Goal: Task Accomplishment & Management: Use online tool/utility

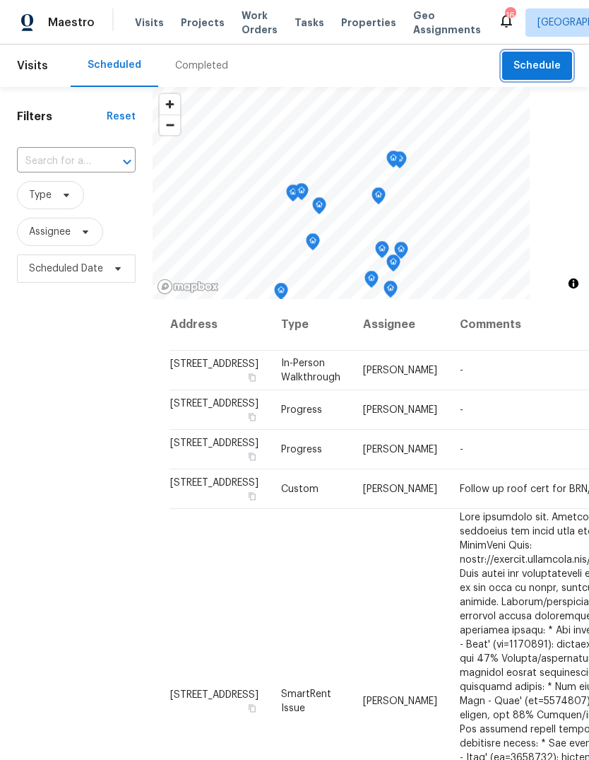
click at [543, 67] on span "Schedule" at bounding box center [537, 66] width 47 height 18
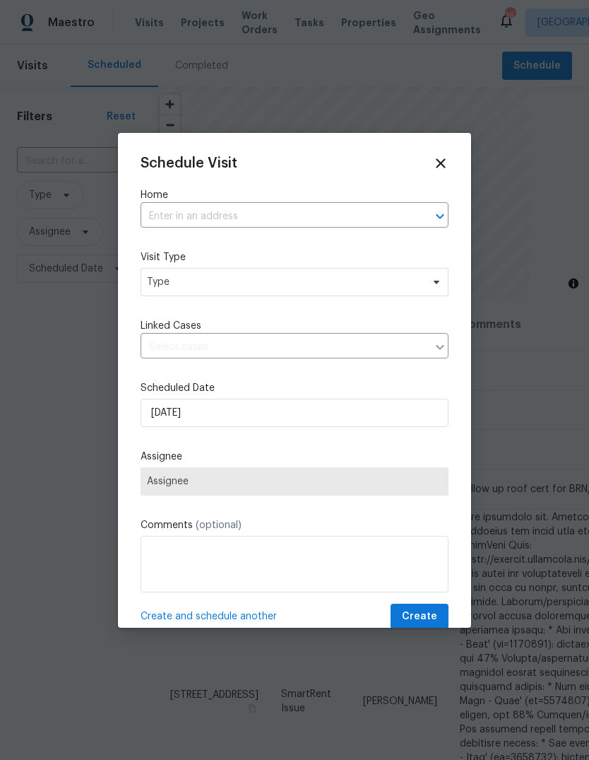
click at [257, 225] on input "text" at bounding box center [275, 217] width 269 height 22
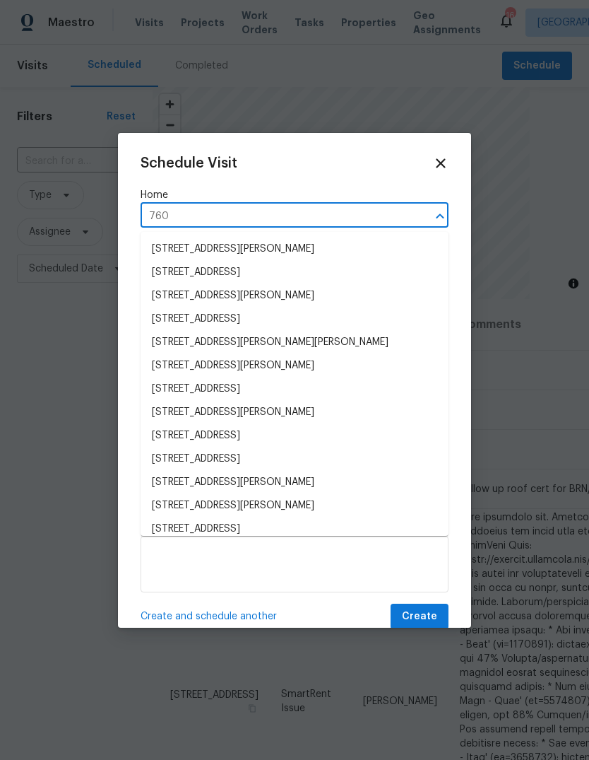
type input "7604"
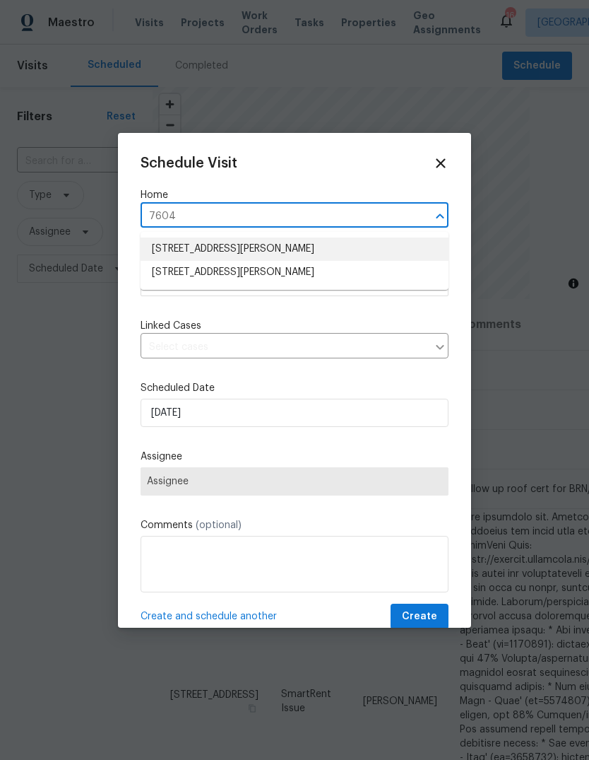
click at [270, 246] on li "[STREET_ADDRESS][PERSON_NAME]" at bounding box center [295, 248] width 308 height 23
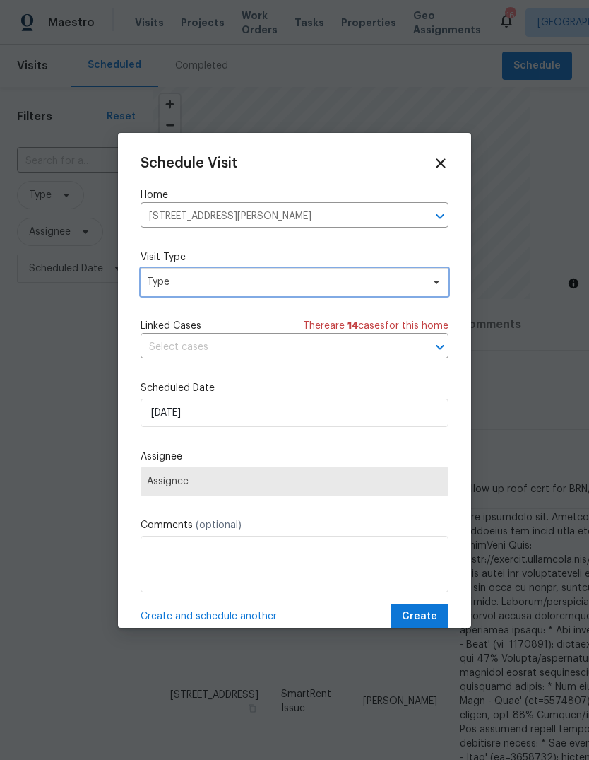
click at [340, 286] on span "Type" at bounding box center [284, 282] width 275 height 14
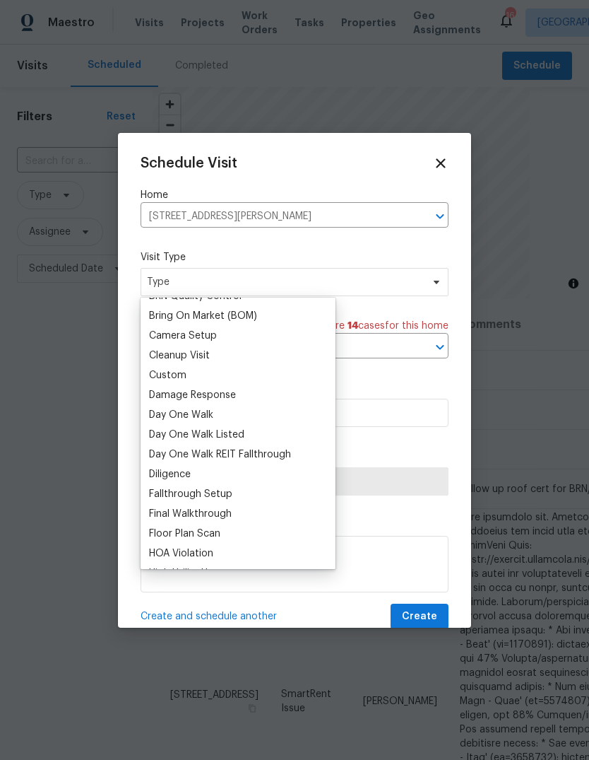
scroll to position [143, 0]
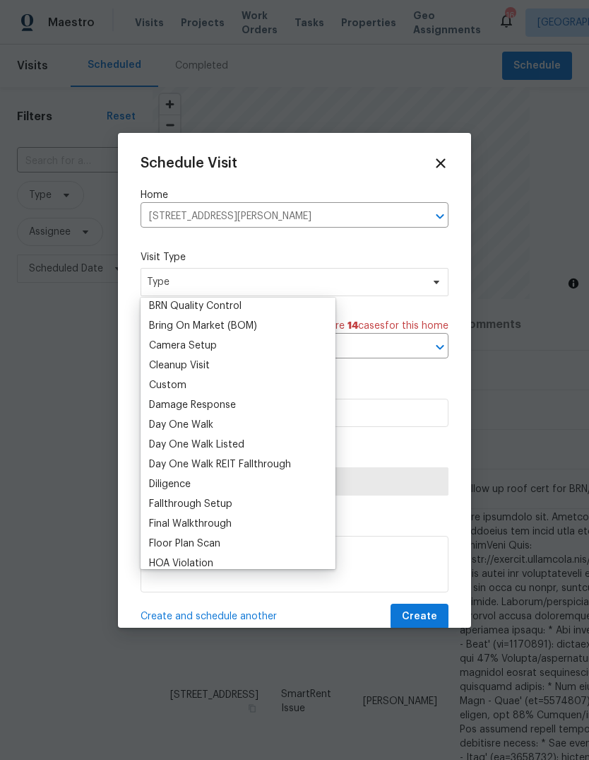
click at [200, 388] on div "Custom" at bounding box center [238, 385] width 187 height 20
click at [183, 380] on div "Custom" at bounding box center [167, 385] width 37 height 14
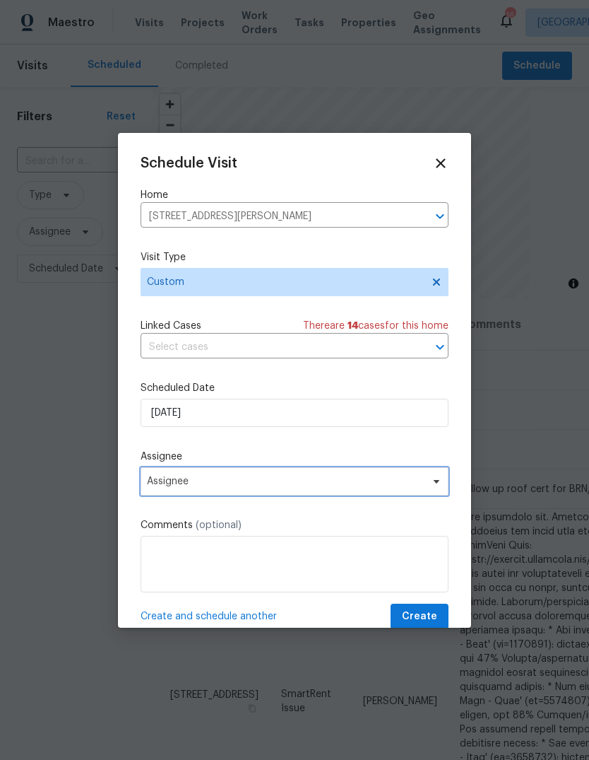
click at [425, 493] on span "Assignee" at bounding box center [295, 481] width 308 height 28
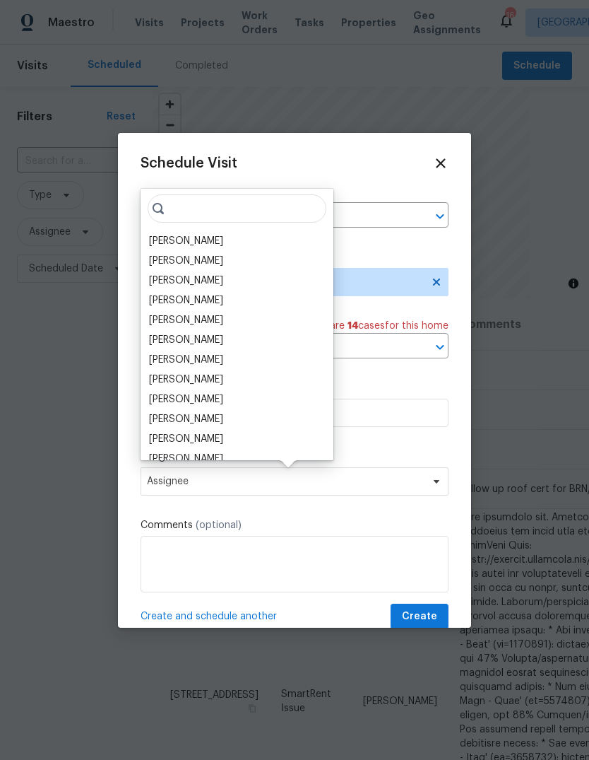
click at [217, 247] on div "[PERSON_NAME]" at bounding box center [186, 241] width 74 height 14
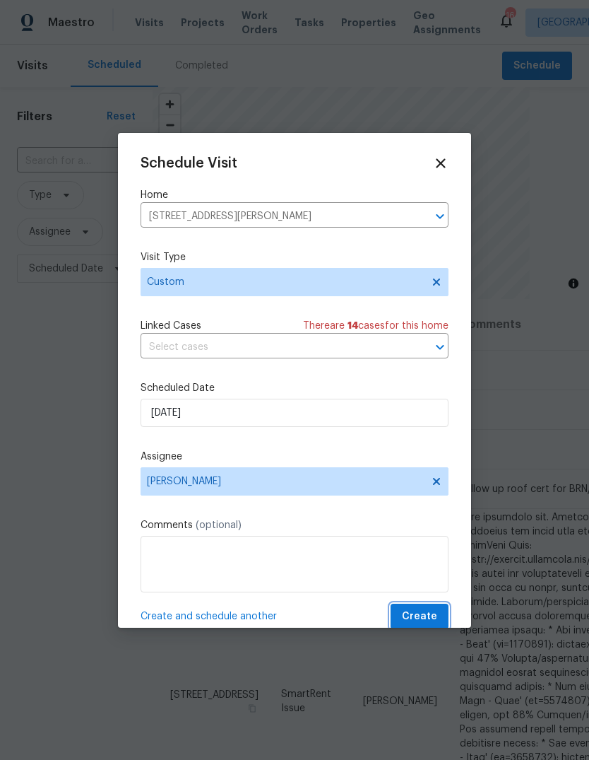
click at [432, 619] on span "Create" at bounding box center [419, 617] width 35 height 18
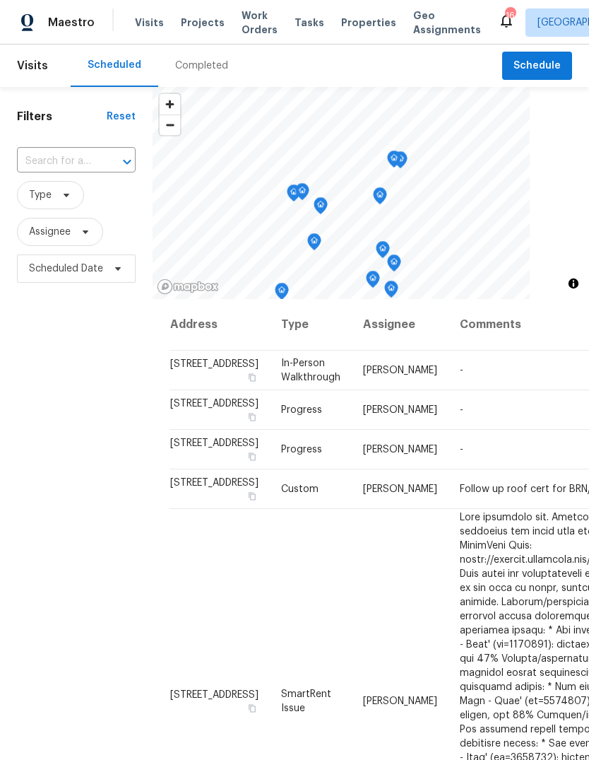
click at [252, 23] on span "Work Orders" at bounding box center [260, 22] width 36 height 28
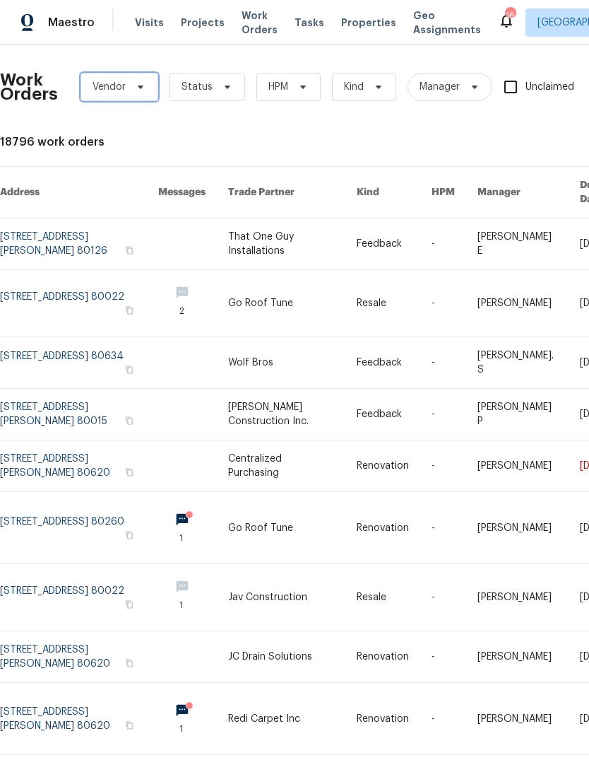
click at [136, 93] on span "Vendor" at bounding box center [120, 87] width 78 height 28
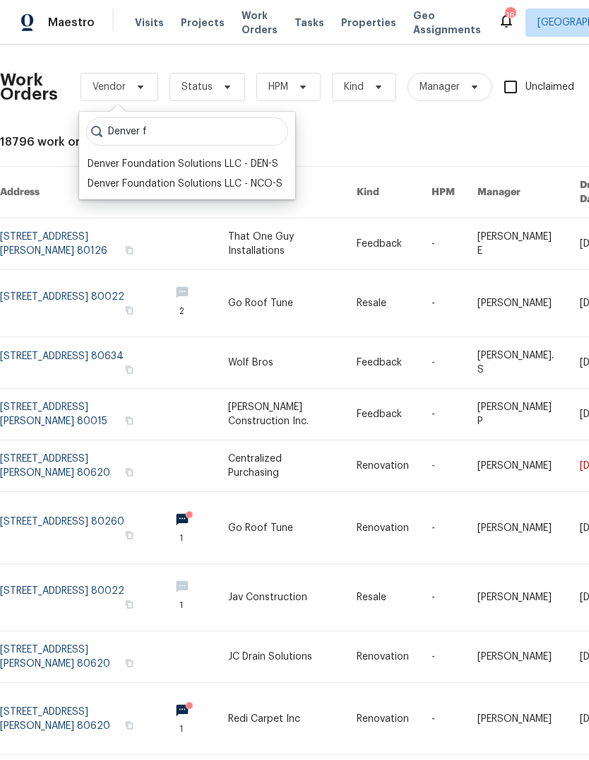
type input "Denver f"
click at [175, 164] on div "Denver Foundation Solutions LLC - DEN-S" at bounding box center [183, 164] width 191 height 14
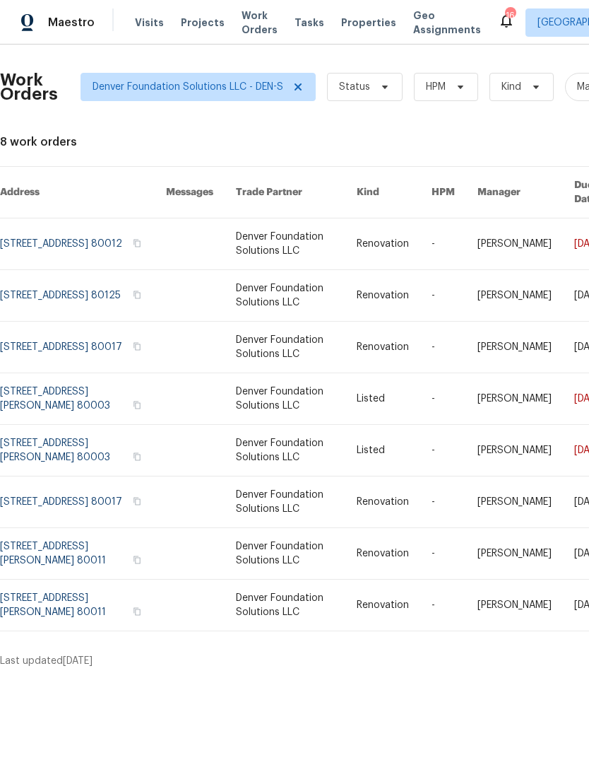
click at [69, 529] on link at bounding box center [83, 553] width 166 height 51
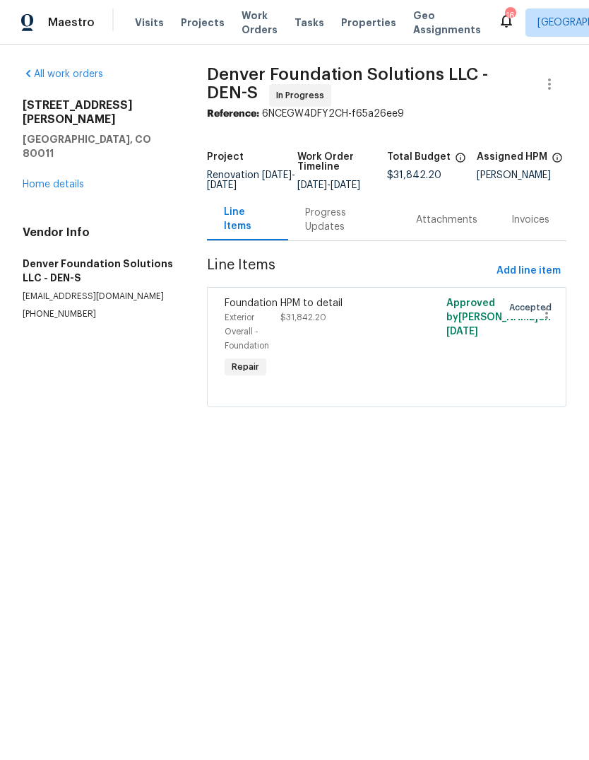
click at [326, 321] on div "HPM to detail $31,842.20" at bounding box center [346, 310] width 130 height 28
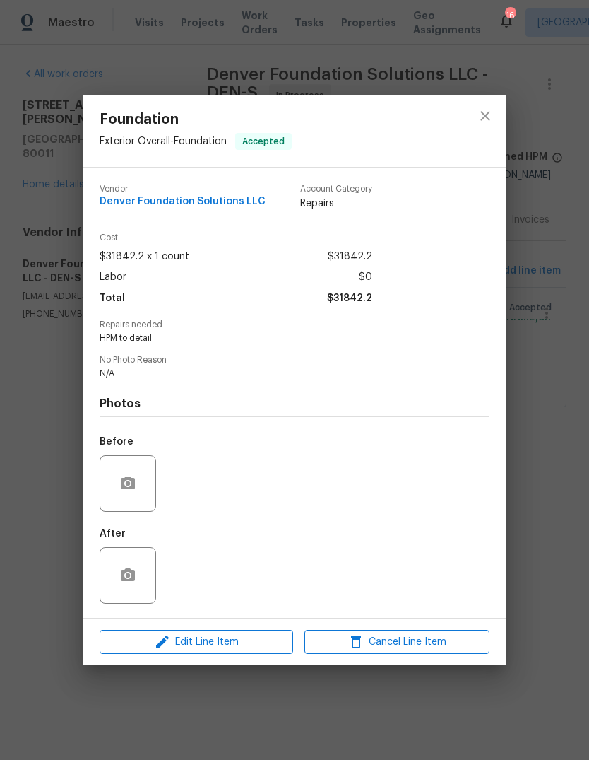
click at [13, 359] on div "Foundation Exterior Overall - Foundation Accepted Vendor Denver Foundation Solu…" at bounding box center [294, 380] width 589 height 760
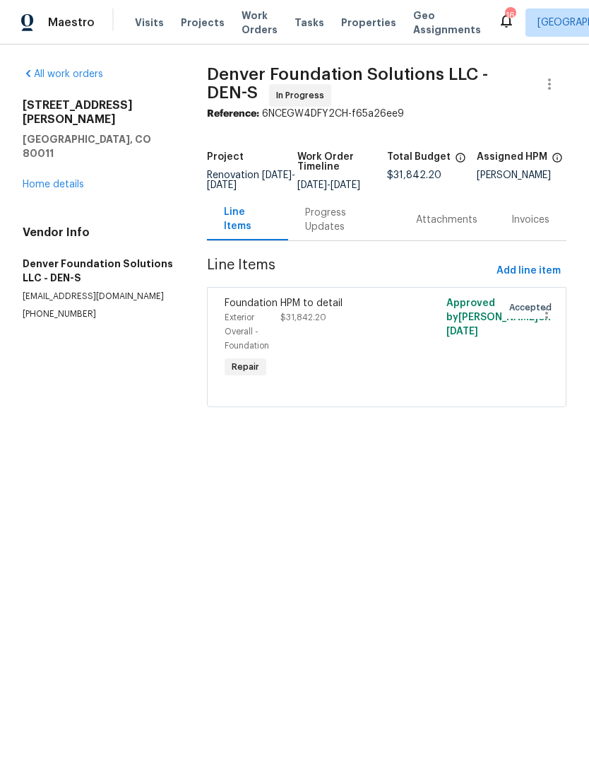
click at [57, 147] on div "[STREET_ADDRESS][PERSON_NAME] Home details" at bounding box center [98, 144] width 151 height 93
click at [63, 179] on link "Home details" at bounding box center [53, 184] width 61 height 10
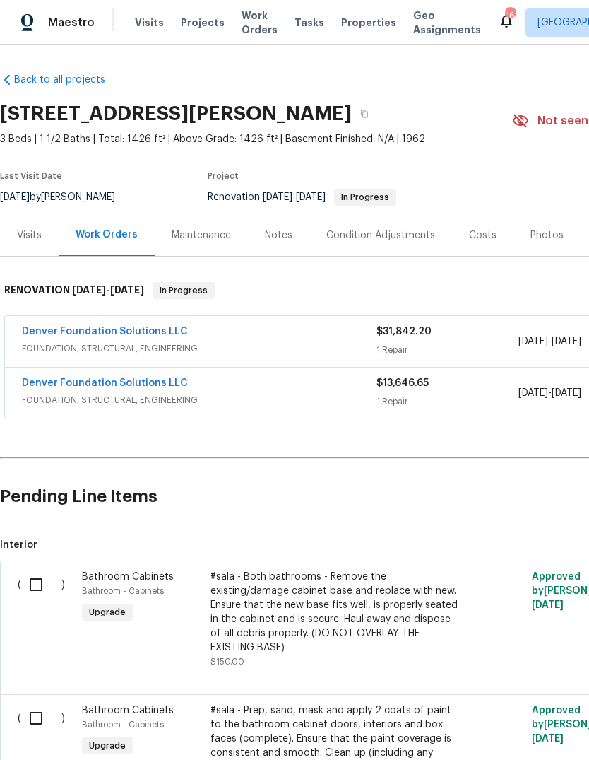
click at [194, 26] on span "Projects" at bounding box center [203, 23] width 44 height 14
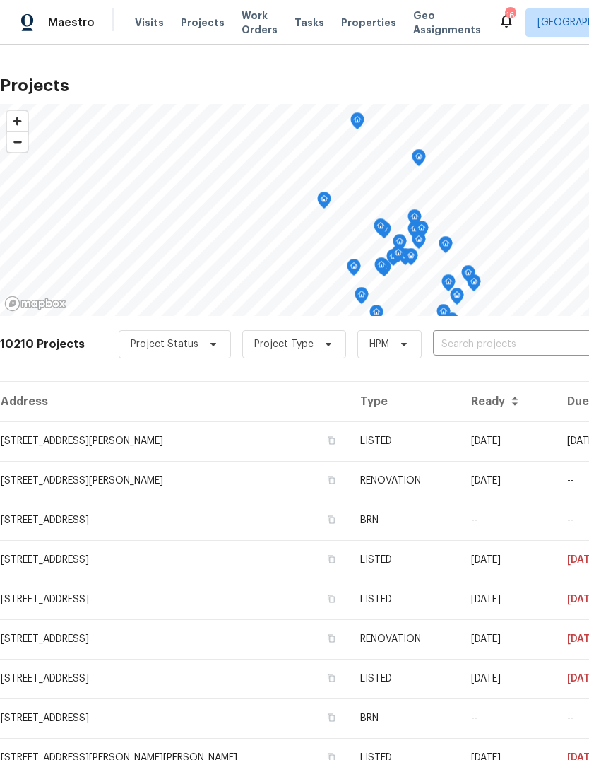
click at [468, 349] on input "text" at bounding box center [514, 345] width 162 height 22
type input "10y"
click at [491, 351] on input "text" at bounding box center [514, 345] width 162 height 22
type input "10674"
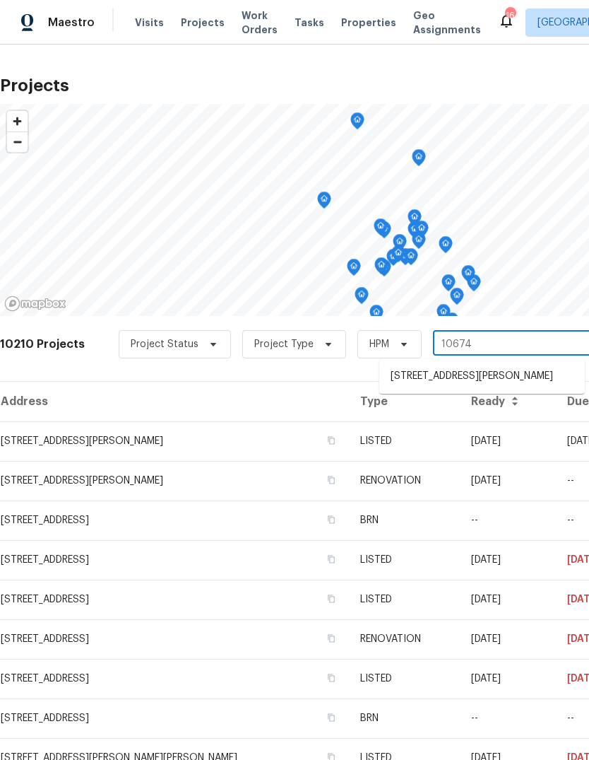
click at [481, 386] on li "[STREET_ADDRESS][PERSON_NAME]" at bounding box center [482, 376] width 206 height 23
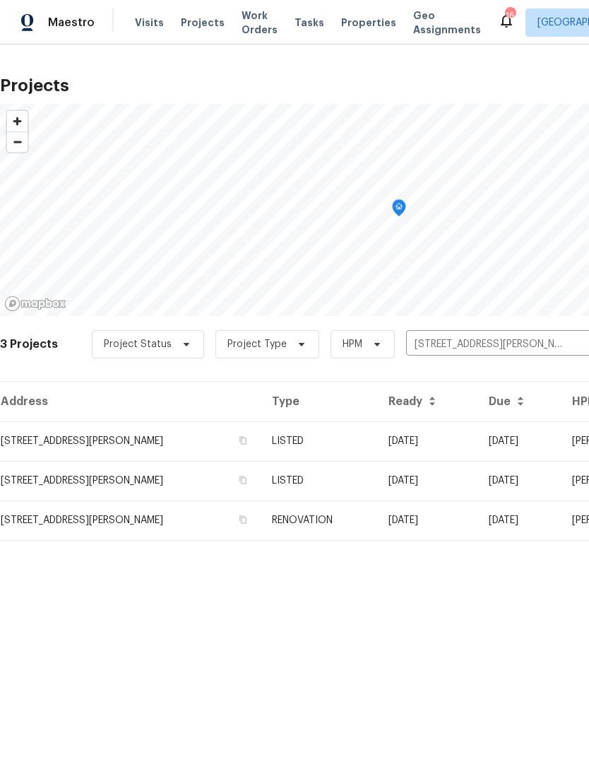
click at [364, 521] on td "RENOVATION" at bounding box center [319, 520] width 116 height 40
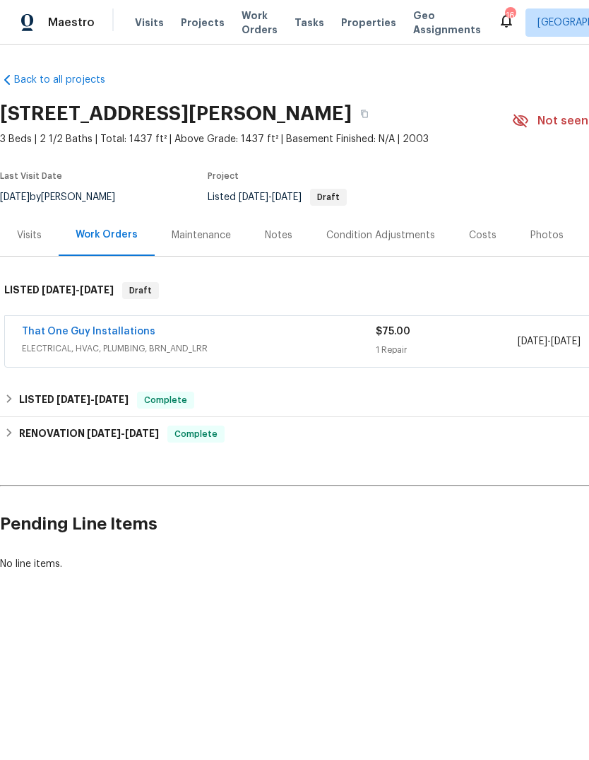
click at [104, 329] on link "That One Guy Installations" at bounding box center [89, 331] width 134 height 10
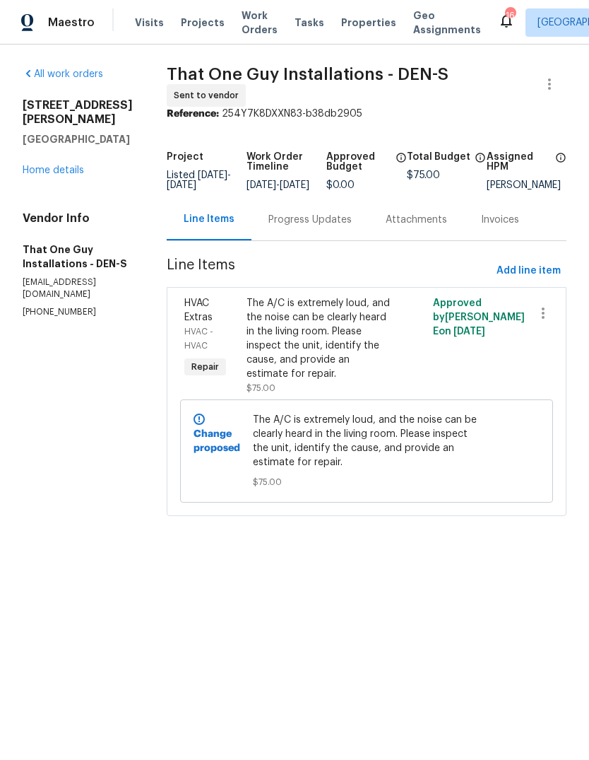
click at [58, 175] on link "Home details" at bounding box center [53, 170] width 61 height 10
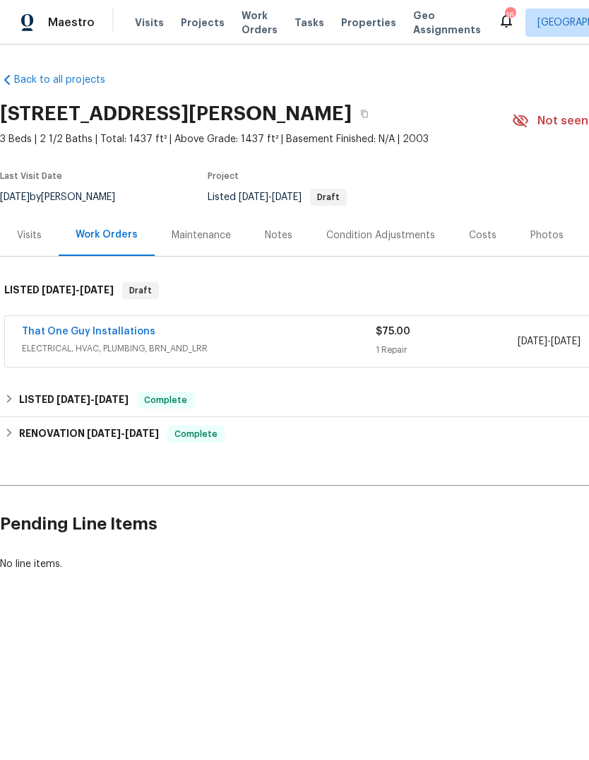
click at [141, 21] on span "Visits" at bounding box center [149, 23] width 29 height 14
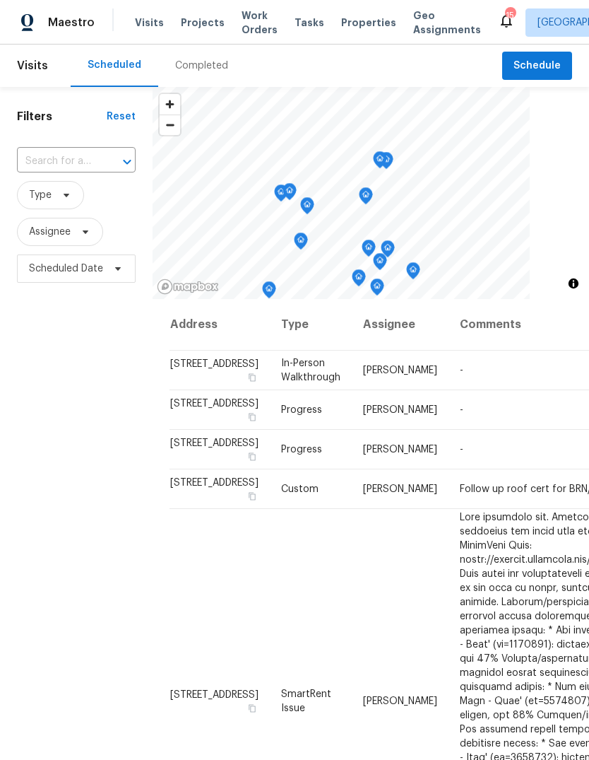
click at [252, 21] on span "Work Orders" at bounding box center [260, 22] width 36 height 28
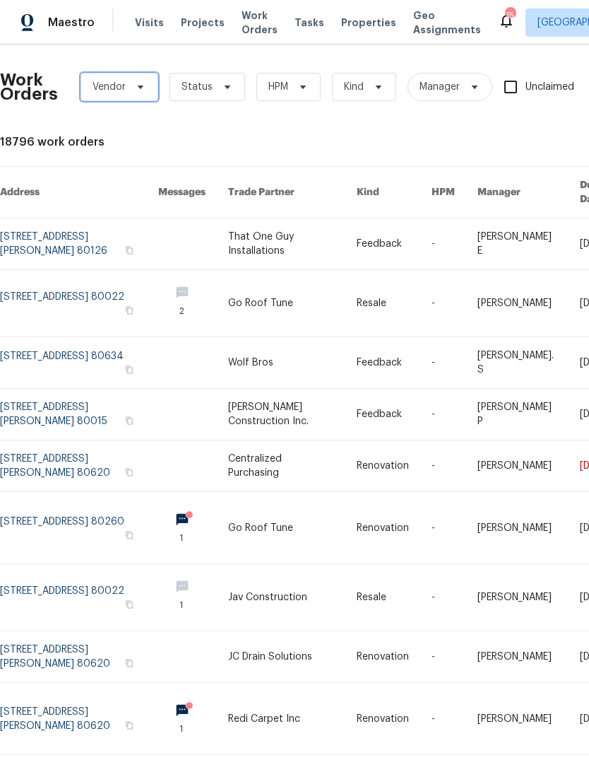
click at [141, 89] on icon at bounding box center [140, 86] width 11 height 11
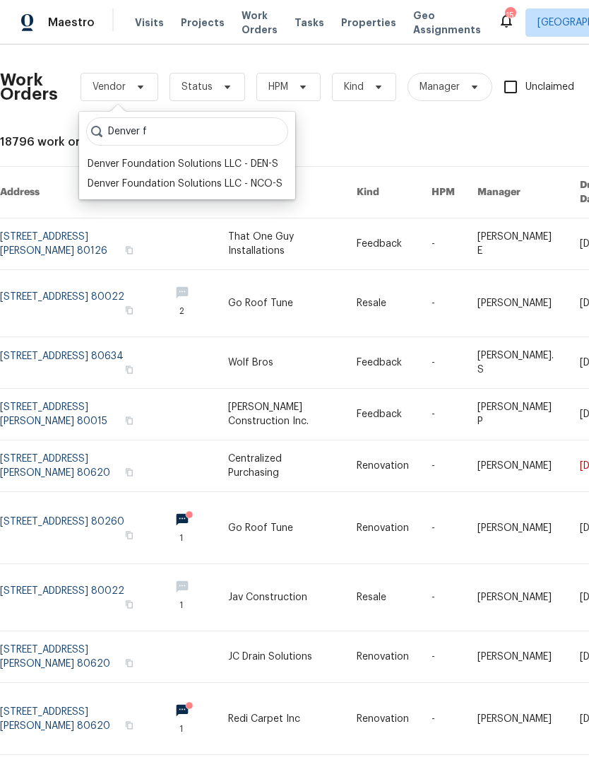
type input "Denver f"
click at [230, 163] on div "Denver Foundation Solutions LLC - DEN-S" at bounding box center [183, 164] width 191 height 14
